Goal: Task Accomplishment & Management: Use online tool/utility

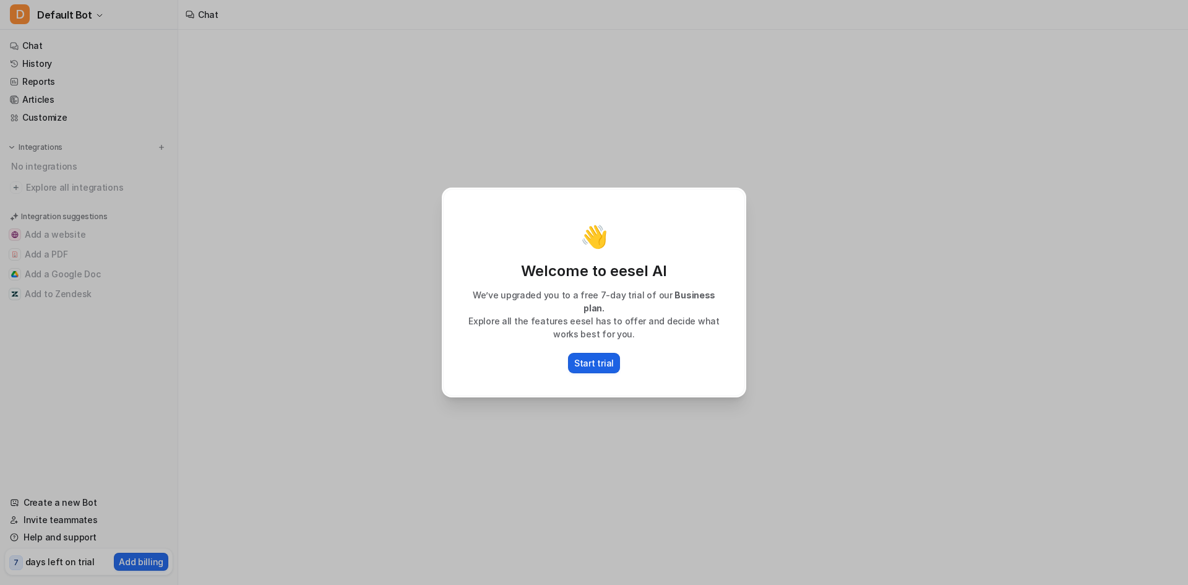
click at [602, 358] on p "Start trial" at bounding box center [594, 362] width 40 height 13
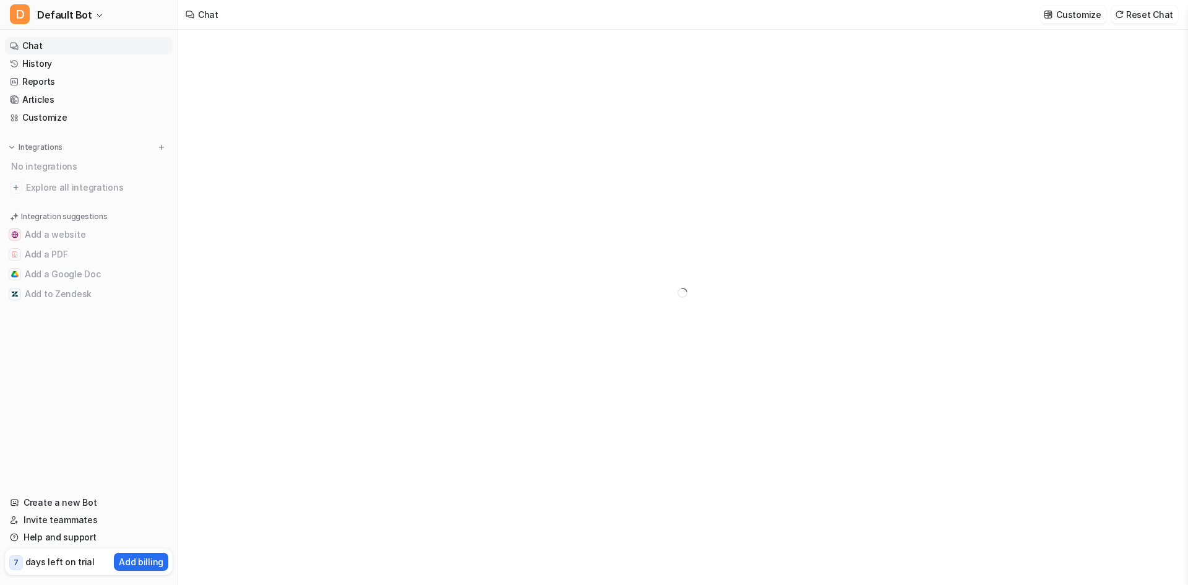
type textarea "**********"
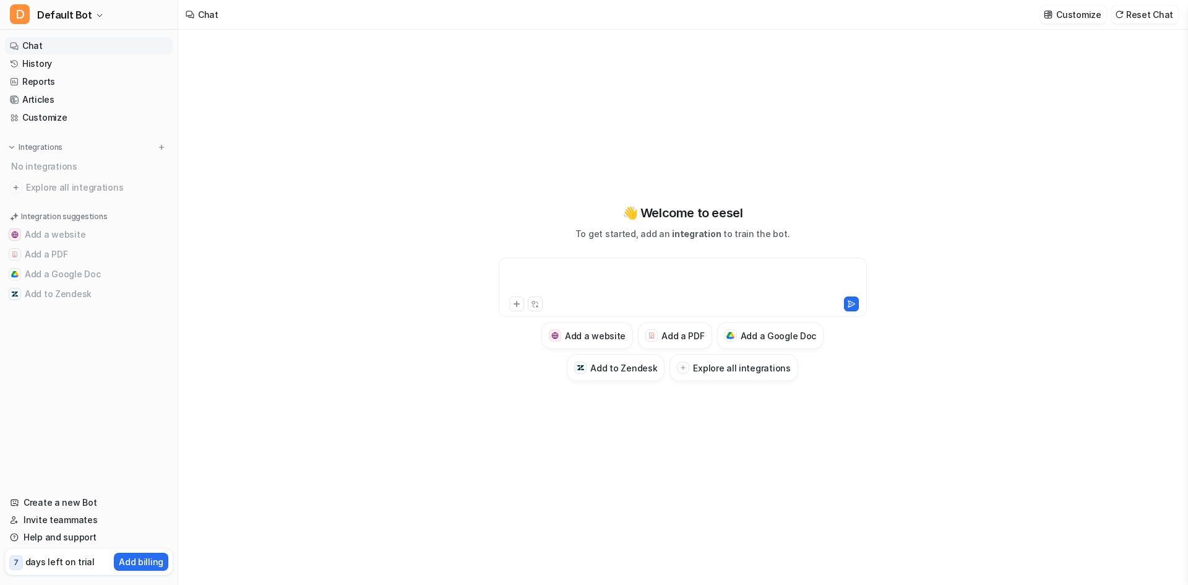
click at [651, 273] on div at bounding box center [683, 279] width 362 height 28
click at [70, 500] on link "Create a new Bot" at bounding box center [89, 502] width 168 height 17
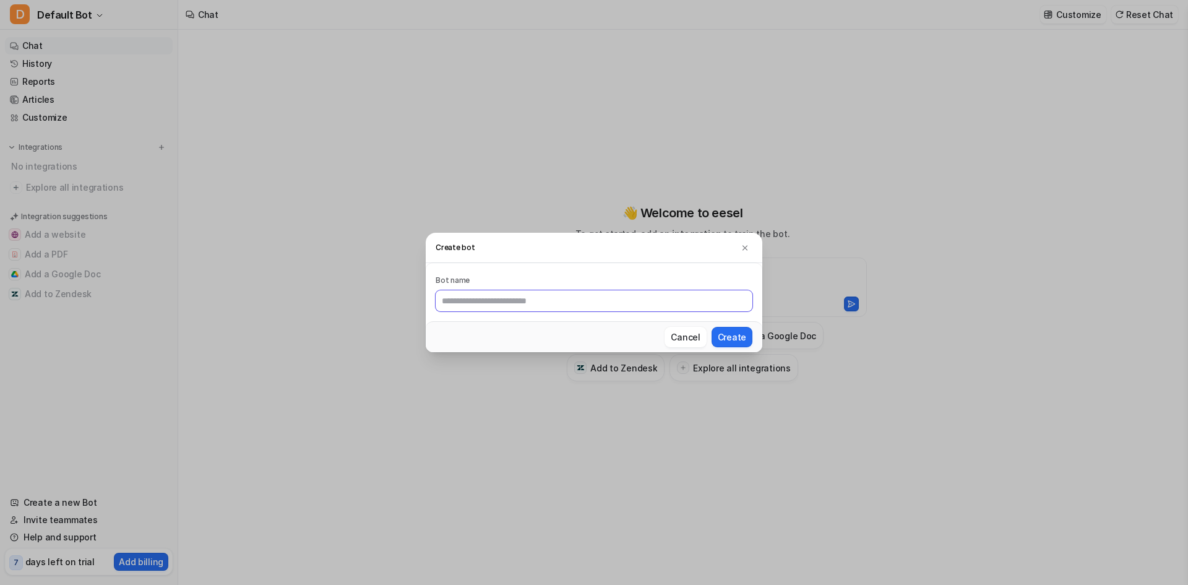
click at [530, 299] on input "text" at bounding box center [593, 300] width 317 height 21
type input "*"
type input "******"
click at [746, 328] on button "Create" at bounding box center [731, 337] width 41 height 20
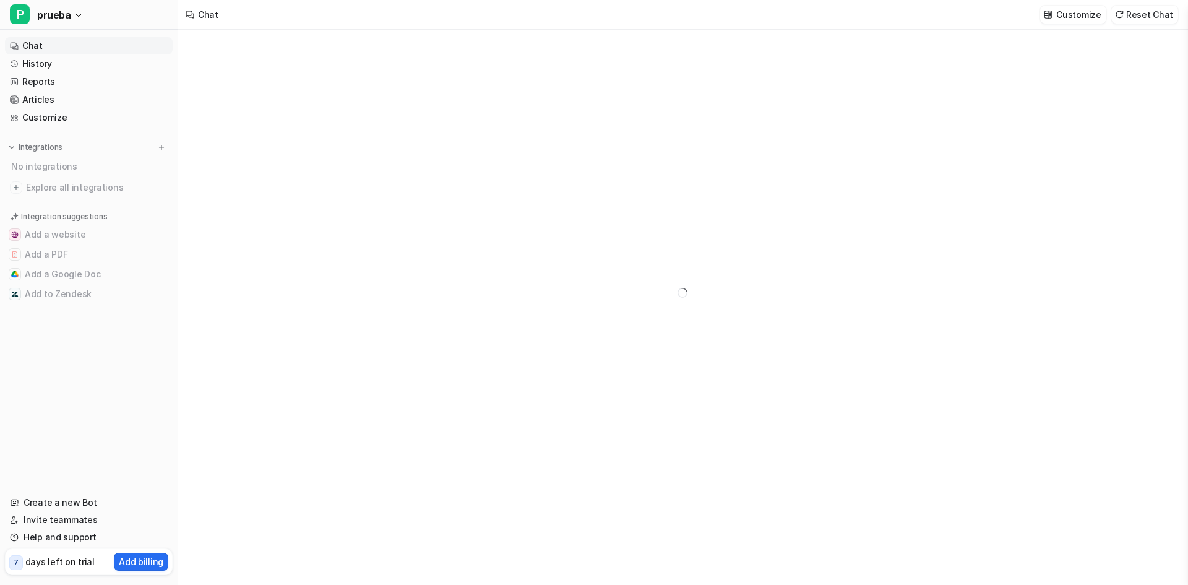
type textarea "**********"
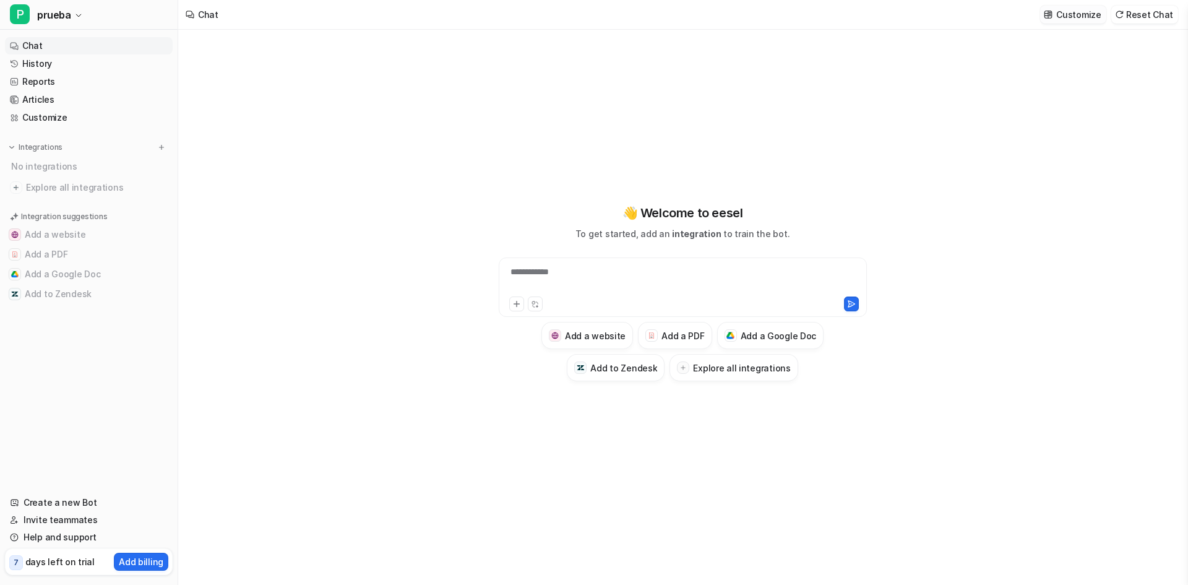
click at [1074, 14] on p "Customize" at bounding box center [1078, 14] width 45 height 13
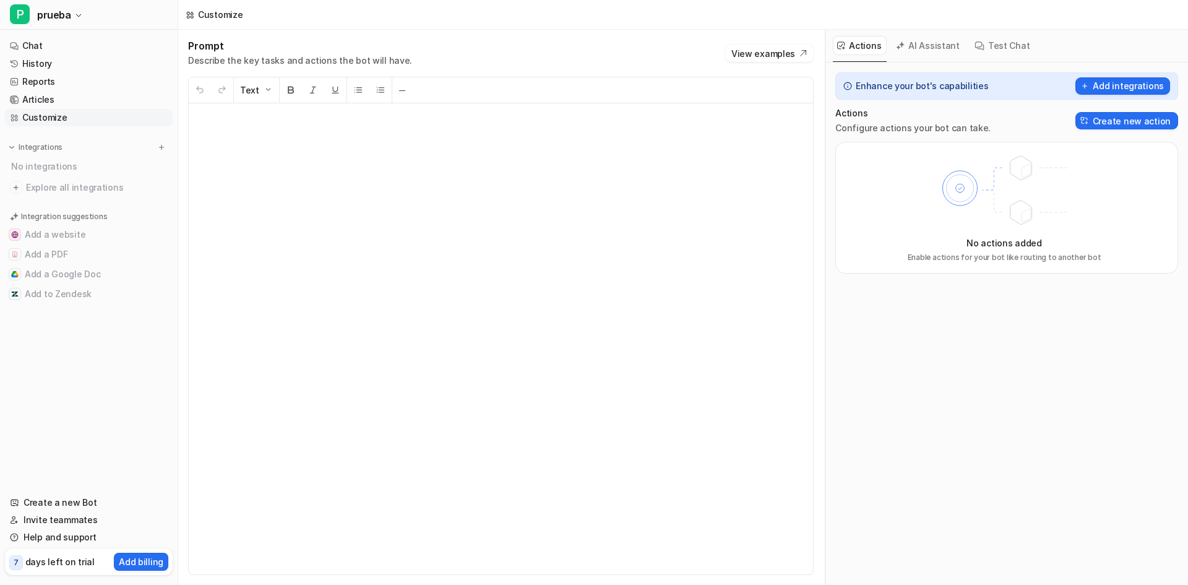
click at [583, 185] on p at bounding box center [501, 339] width 604 height 446
click at [1105, 120] on button "Create new action" at bounding box center [1126, 120] width 103 height 17
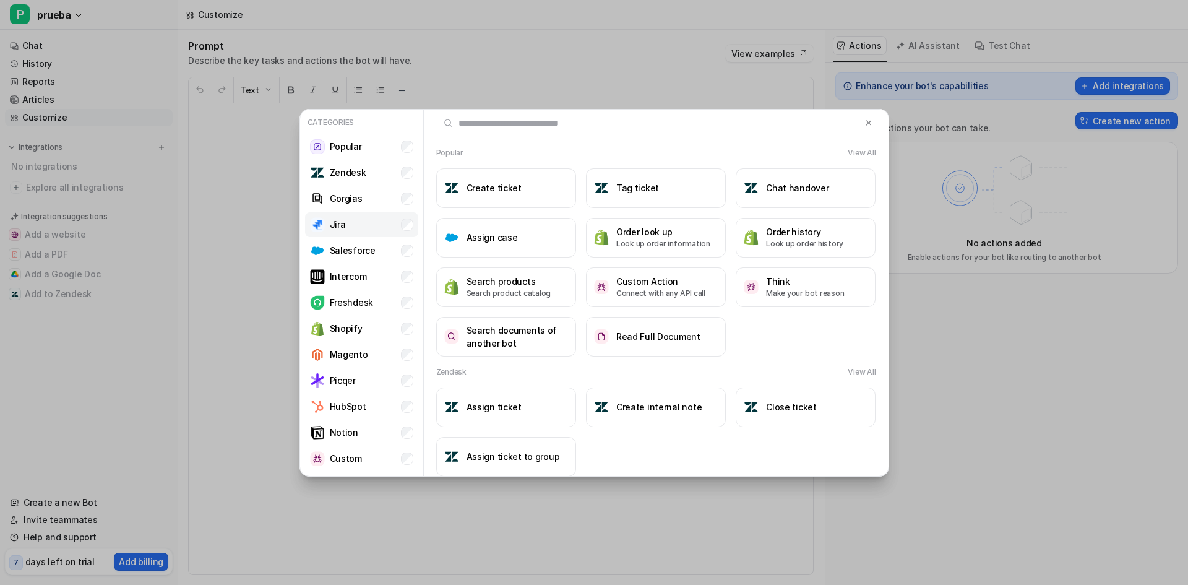
click at [353, 221] on li "Jira" at bounding box center [361, 224] width 113 height 25
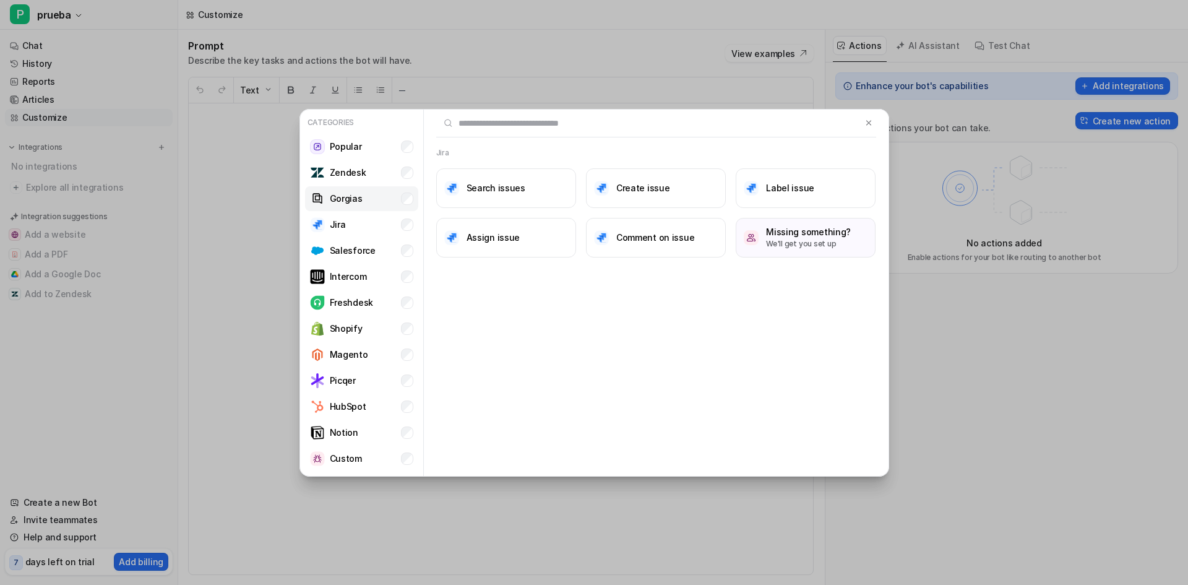
click at [358, 194] on p "Gorgias" at bounding box center [346, 198] width 33 height 13
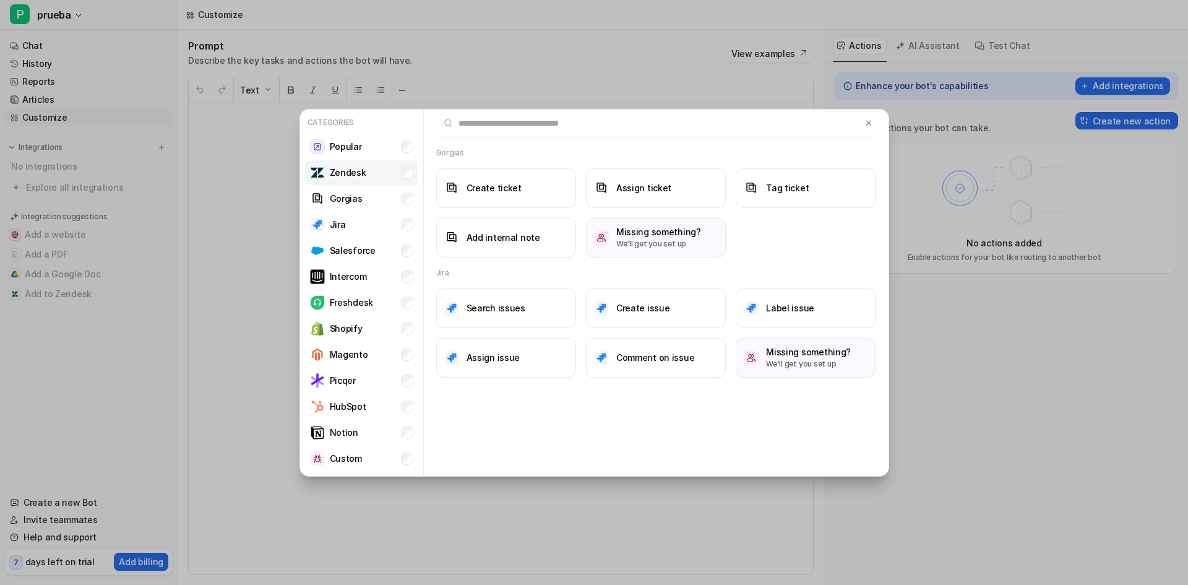
click at [348, 175] on p "Zendesk" at bounding box center [348, 172] width 36 height 13
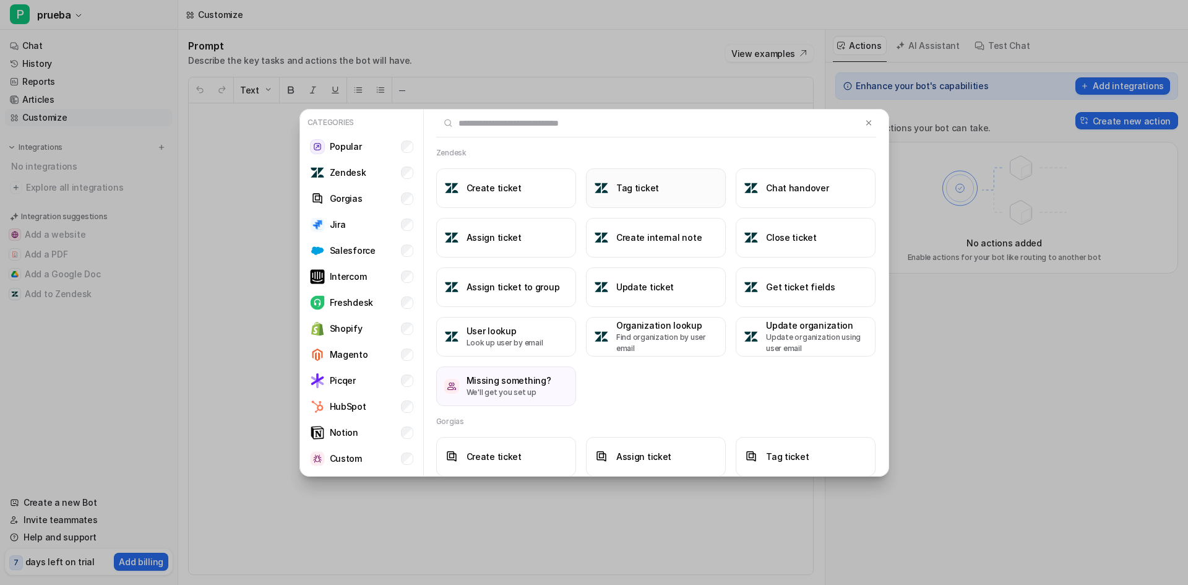
click at [644, 186] on h3 "Tag ticket" at bounding box center [637, 187] width 43 height 13
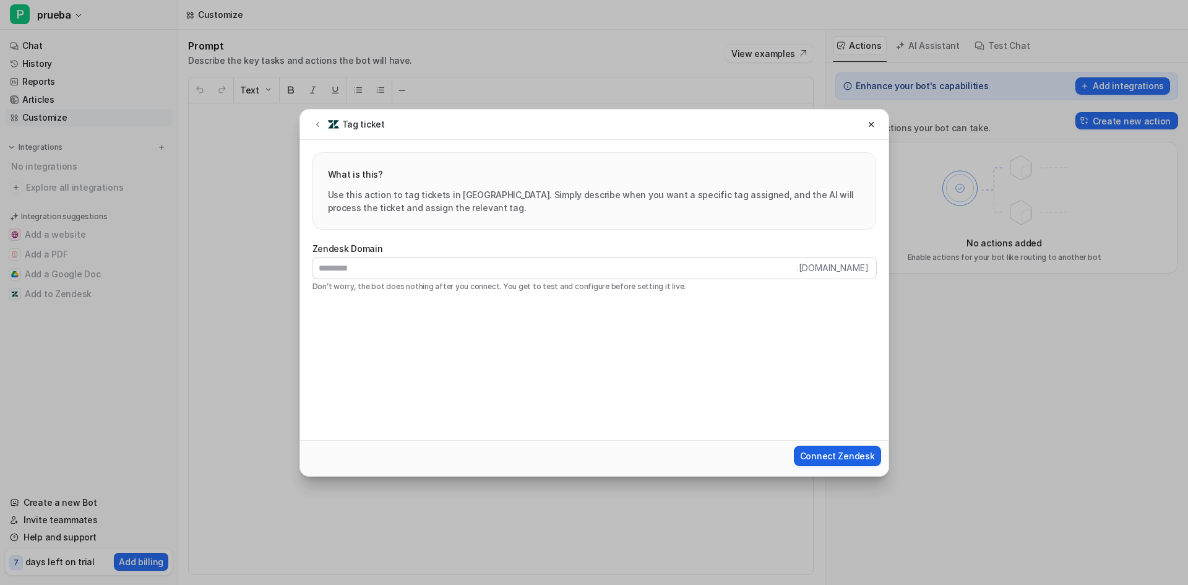
click at [855, 458] on span "Connect Zendesk" at bounding box center [837, 455] width 75 height 13
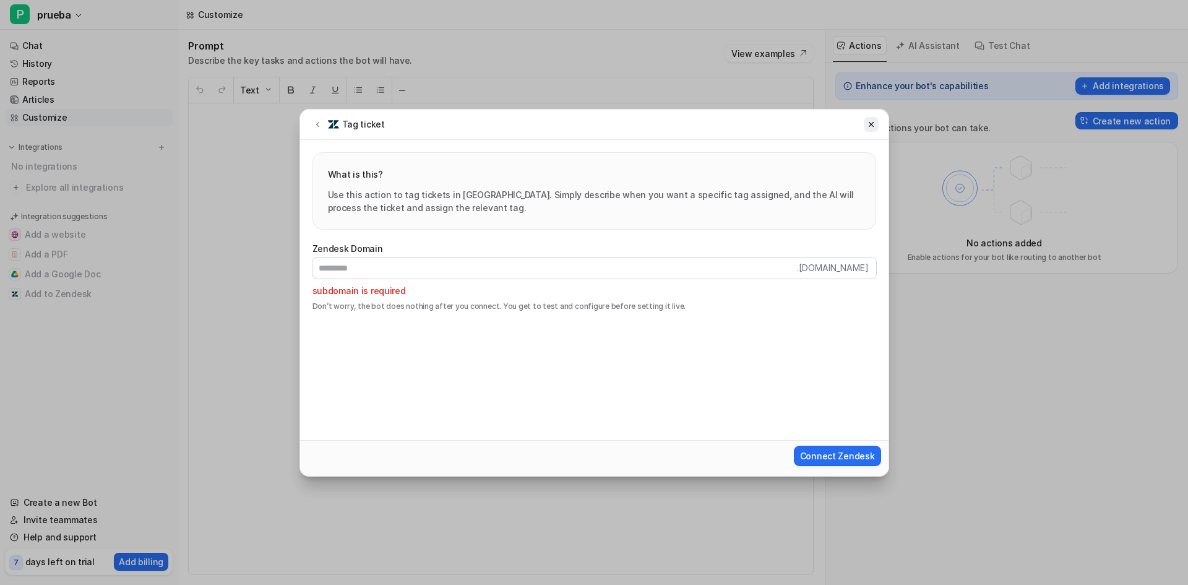
click at [870, 127] on icon at bounding box center [871, 124] width 9 height 9
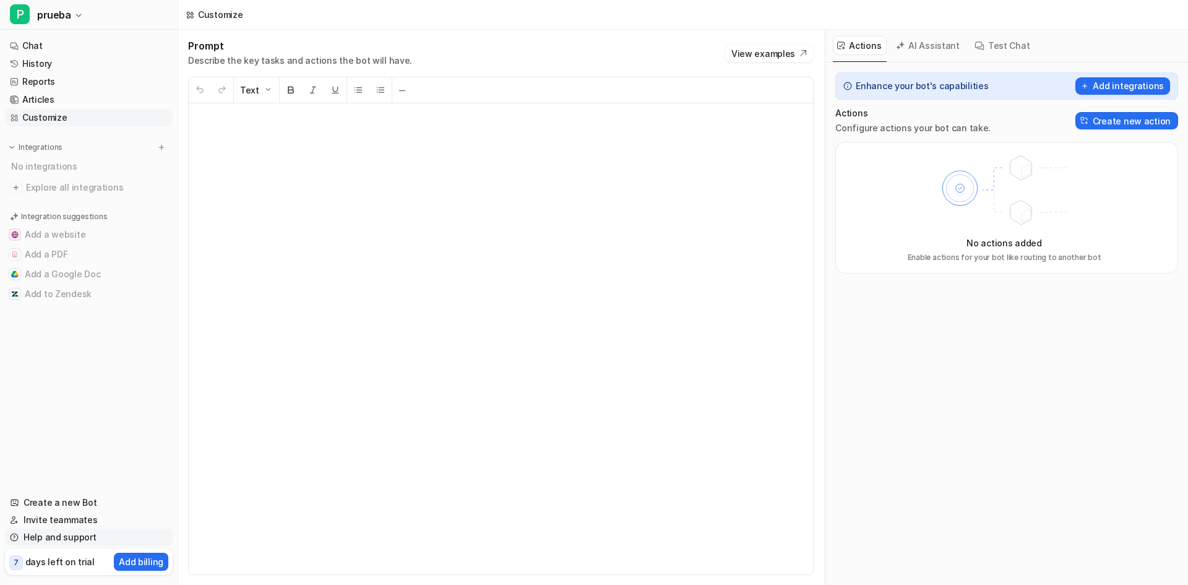
click at [71, 535] on link "Help and support" at bounding box center [89, 536] width 168 height 17
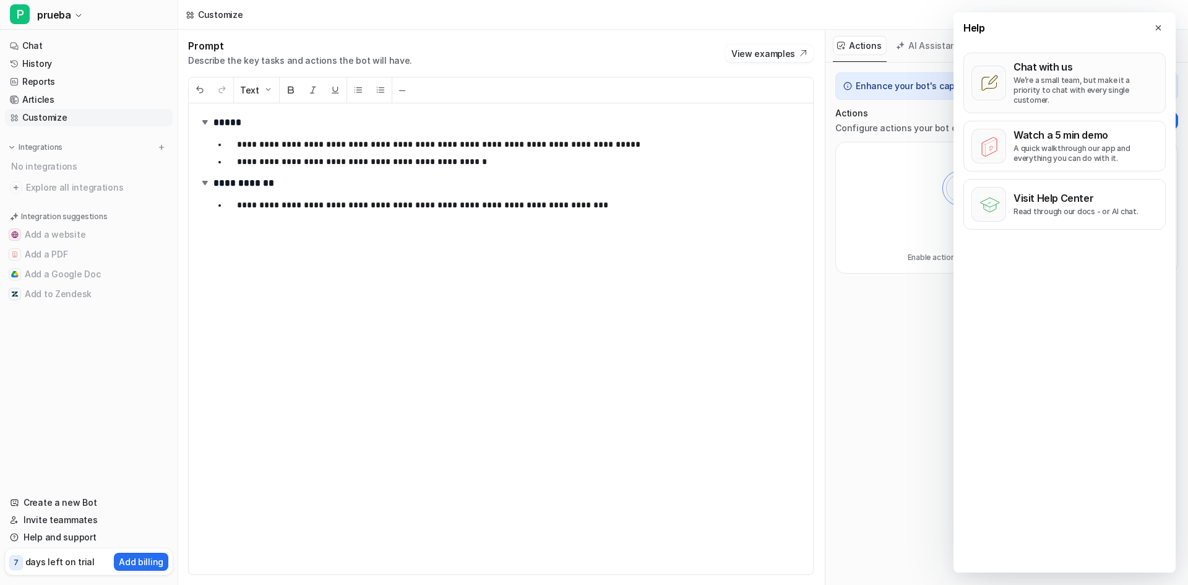
click at [1063, 74] on div "Chat with us We’re a small team, but make it a priority to chat with every sing…" at bounding box center [1085, 83] width 144 height 45
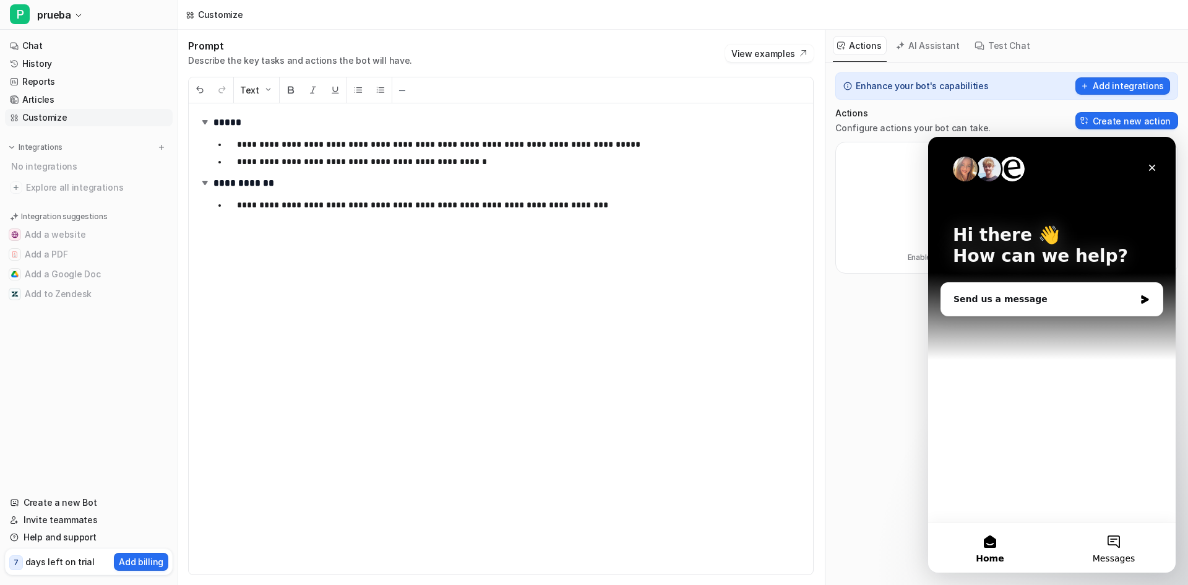
click at [1118, 544] on button "Messages" at bounding box center [1114, 547] width 124 height 49
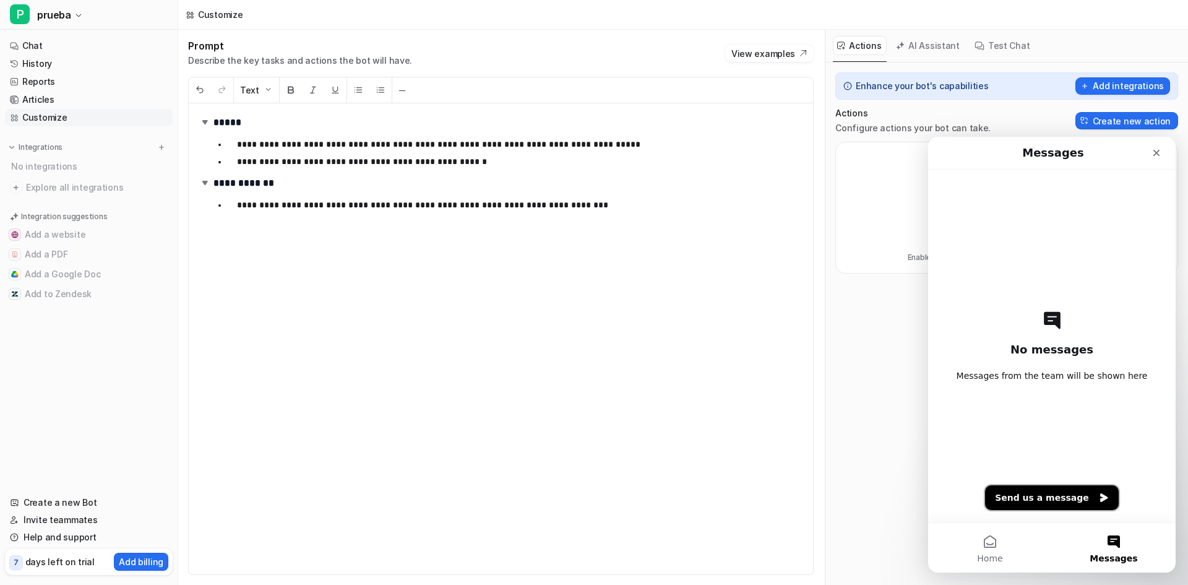
click at [1099, 499] on icon "Send us a message" at bounding box center [1104, 497] width 10 height 10
